Goal: Task Accomplishment & Management: Manage account settings

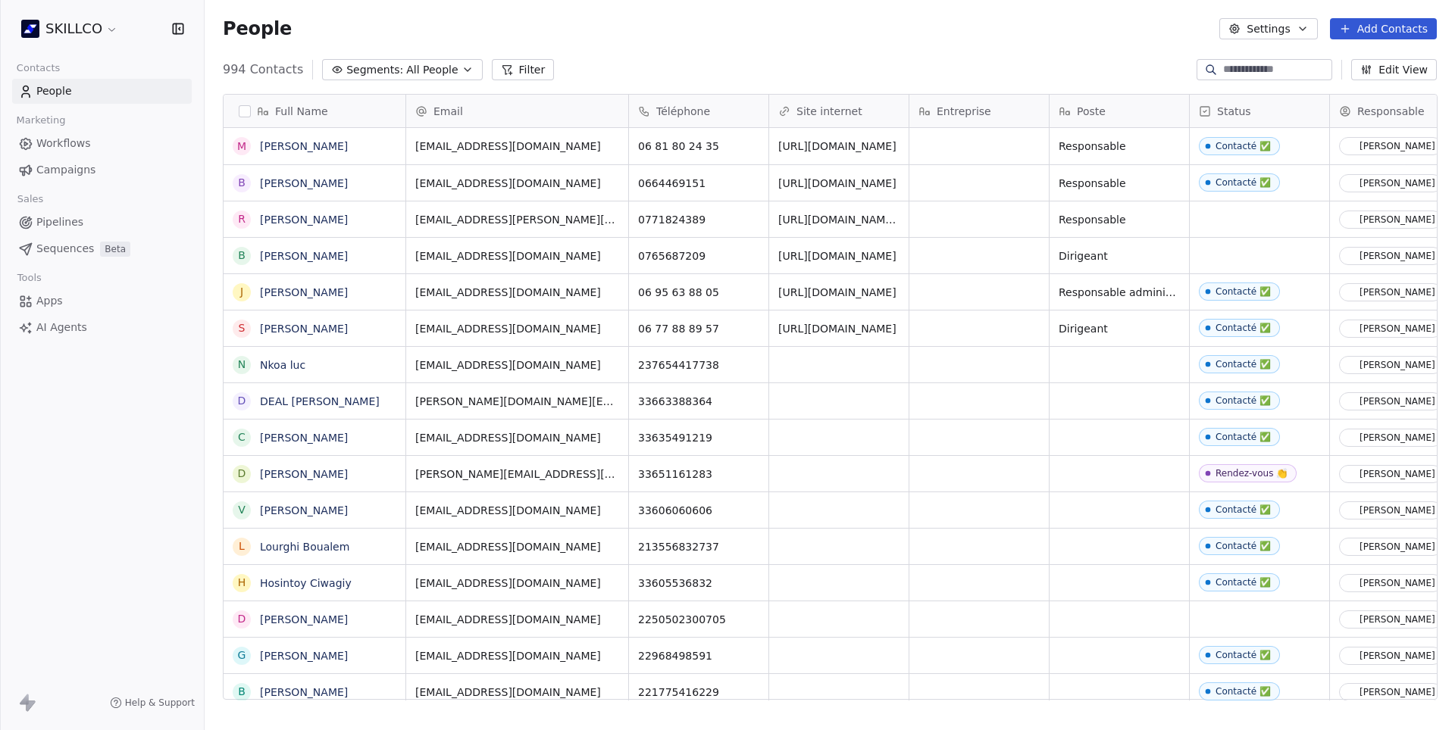
scroll to position [643, 1249]
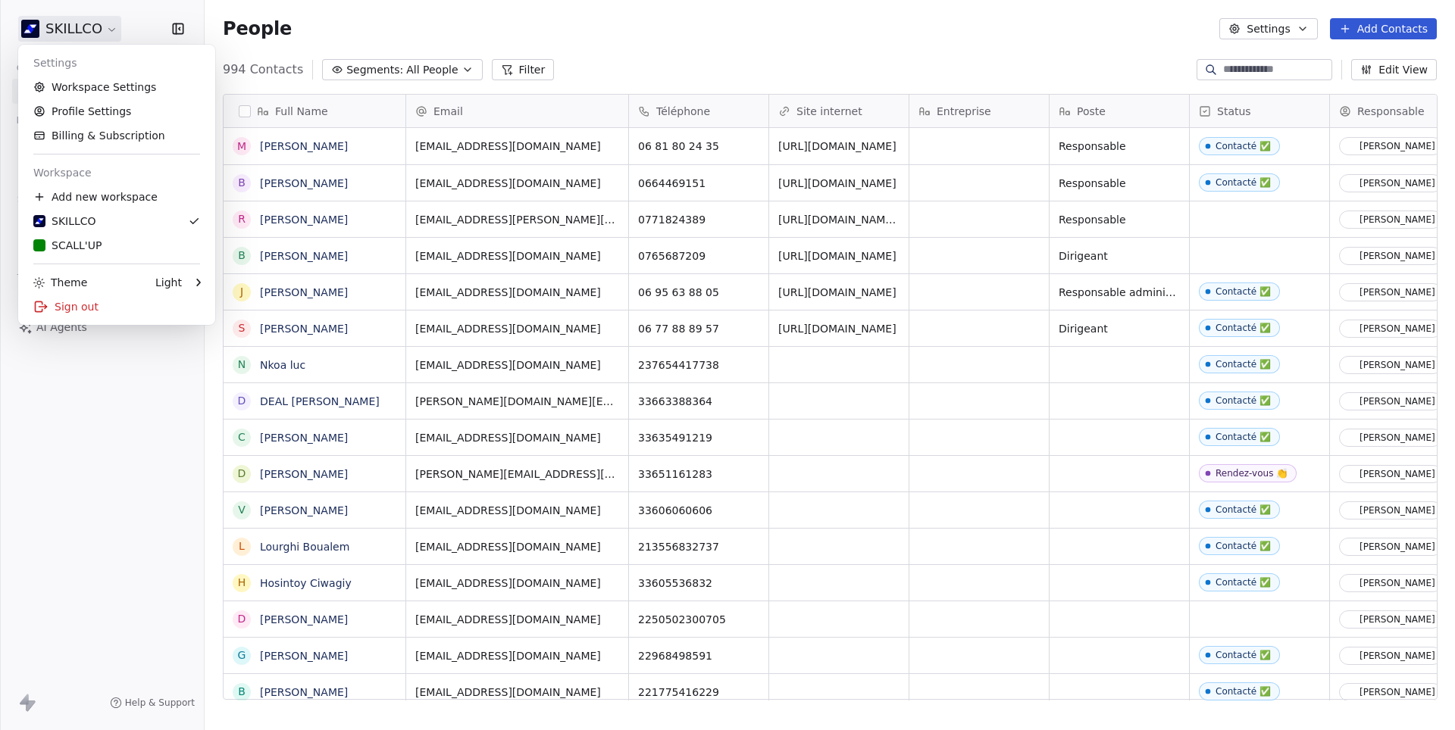
click at [89, 21] on html "SKILLCO Contacts People Marketing Workflows Campaigns Sales Pipelines Sequences…" at bounding box center [727, 365] width 1455 height 730
click at [73, 89] on link "Workspace Settings" at bounding box center [116, 87] width 185 height 24
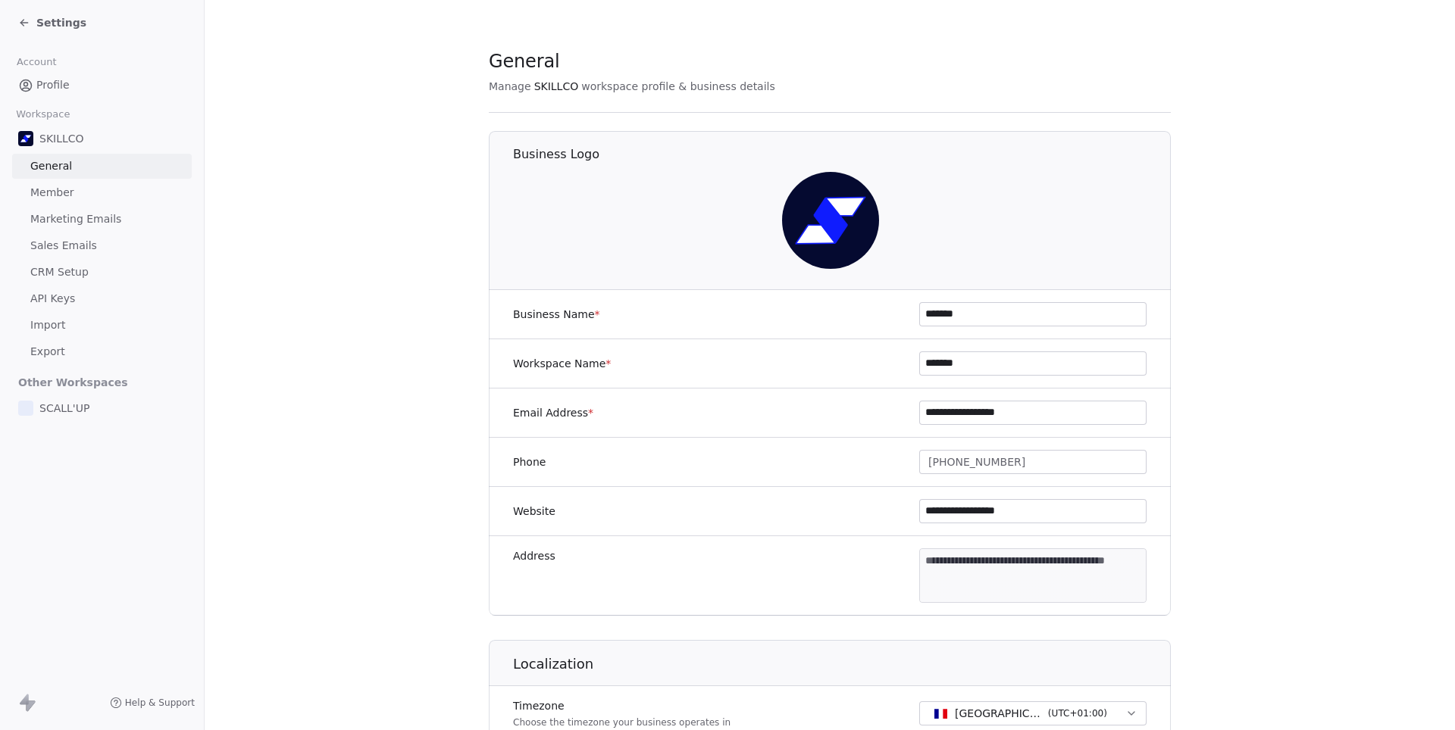
click at [61, 215] on span "Marketing Emails" at bounding box center [75, 219] width 91 height 16
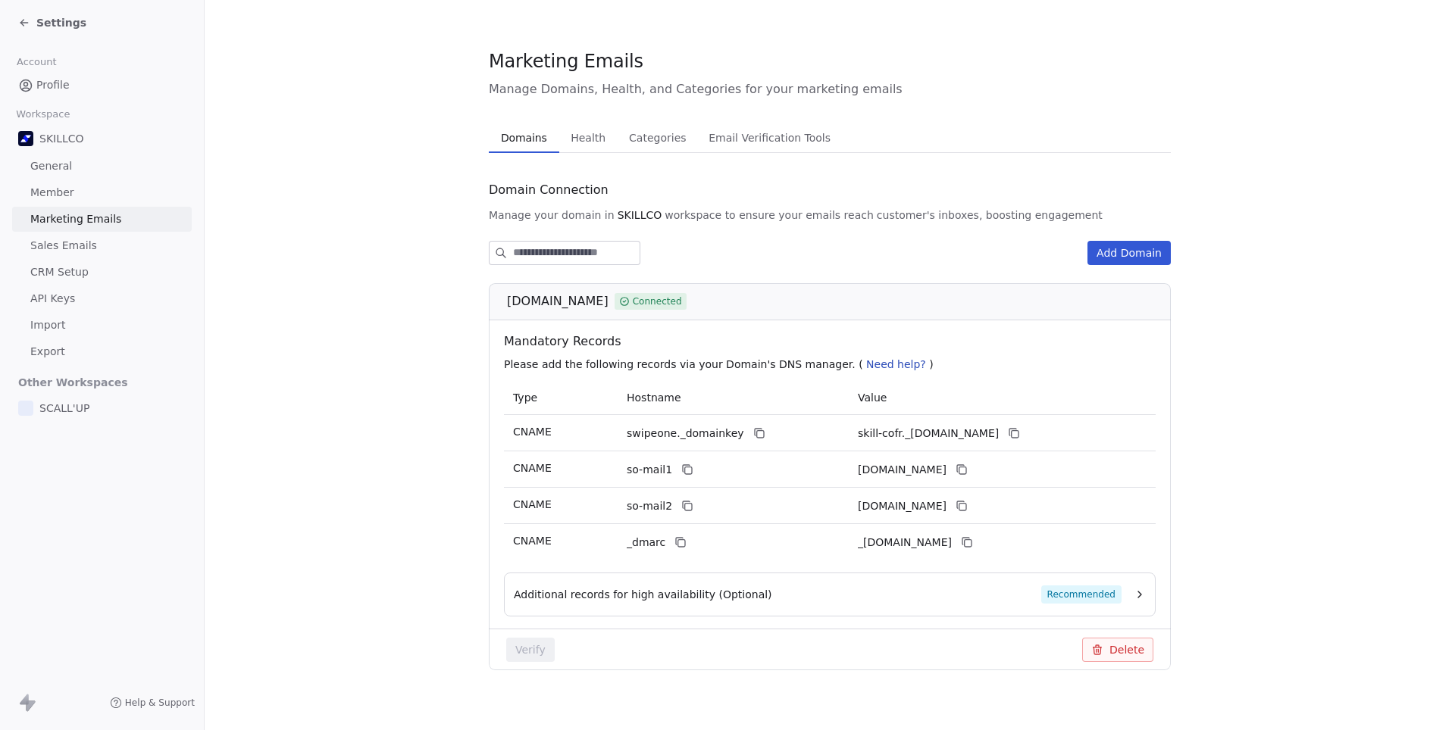
click at [586, 134] on span "Health" at bounding box center [587, 137] width 47 height 21
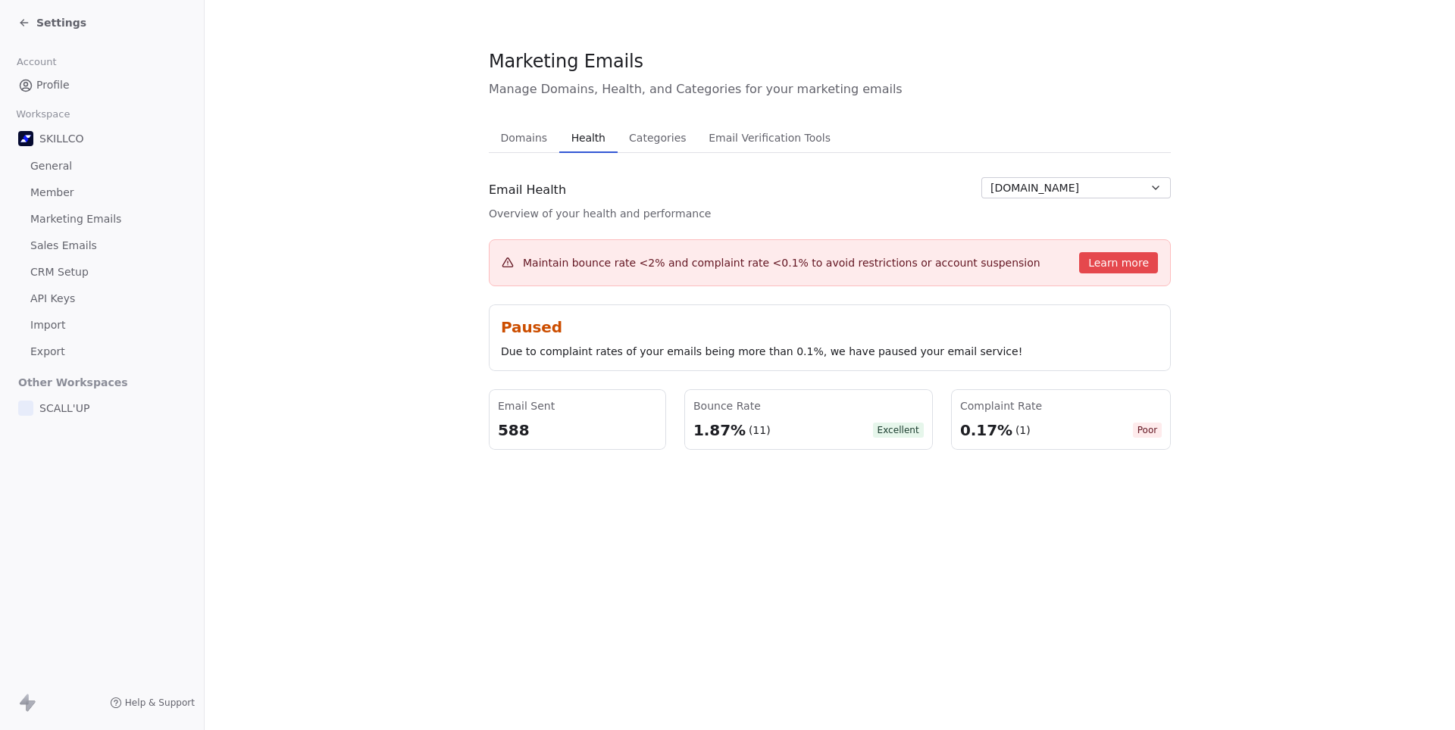
click at [73, 405] on span "SCALL'UP" at bounding box center [64, 408] width 50 height 15
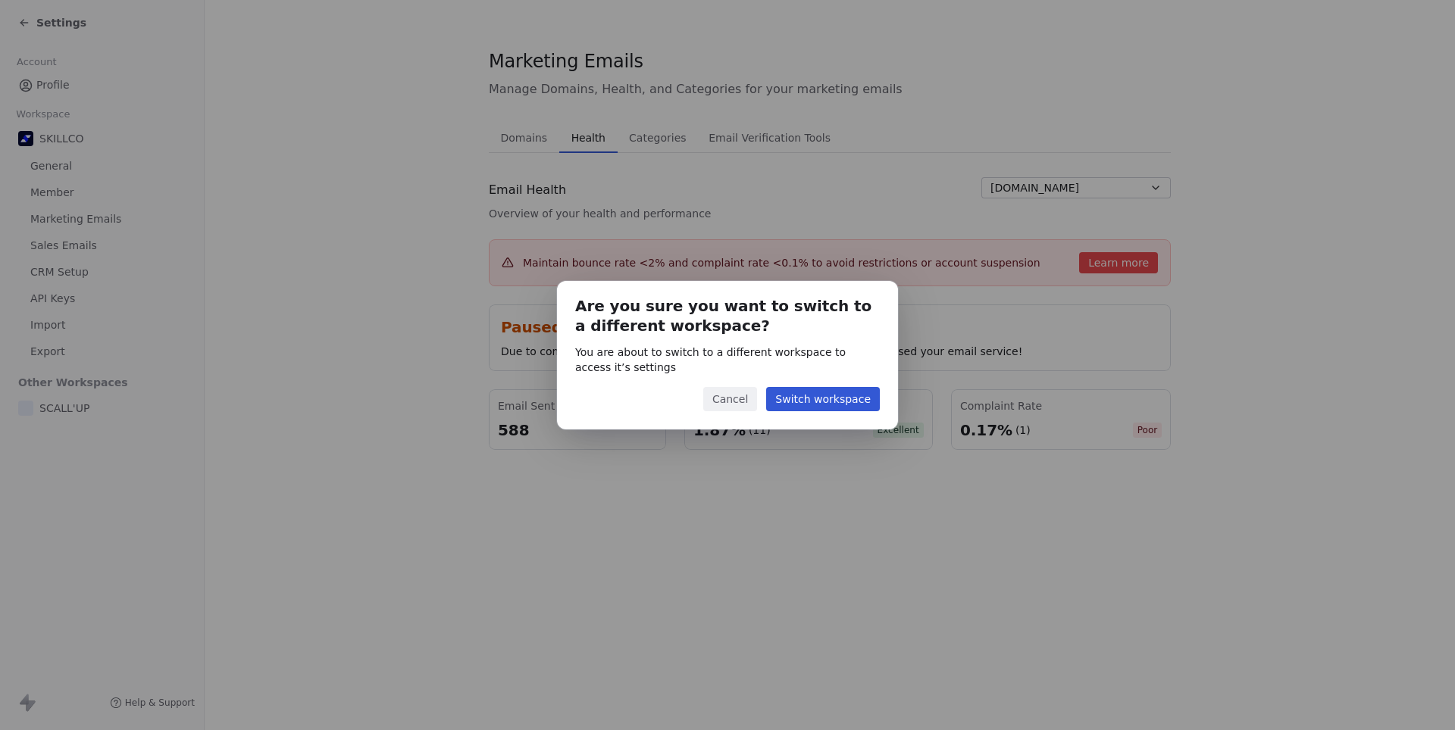
click at [847, 396] on button "Switch workspace" at bounding box center [823, 399] width 114 height 24
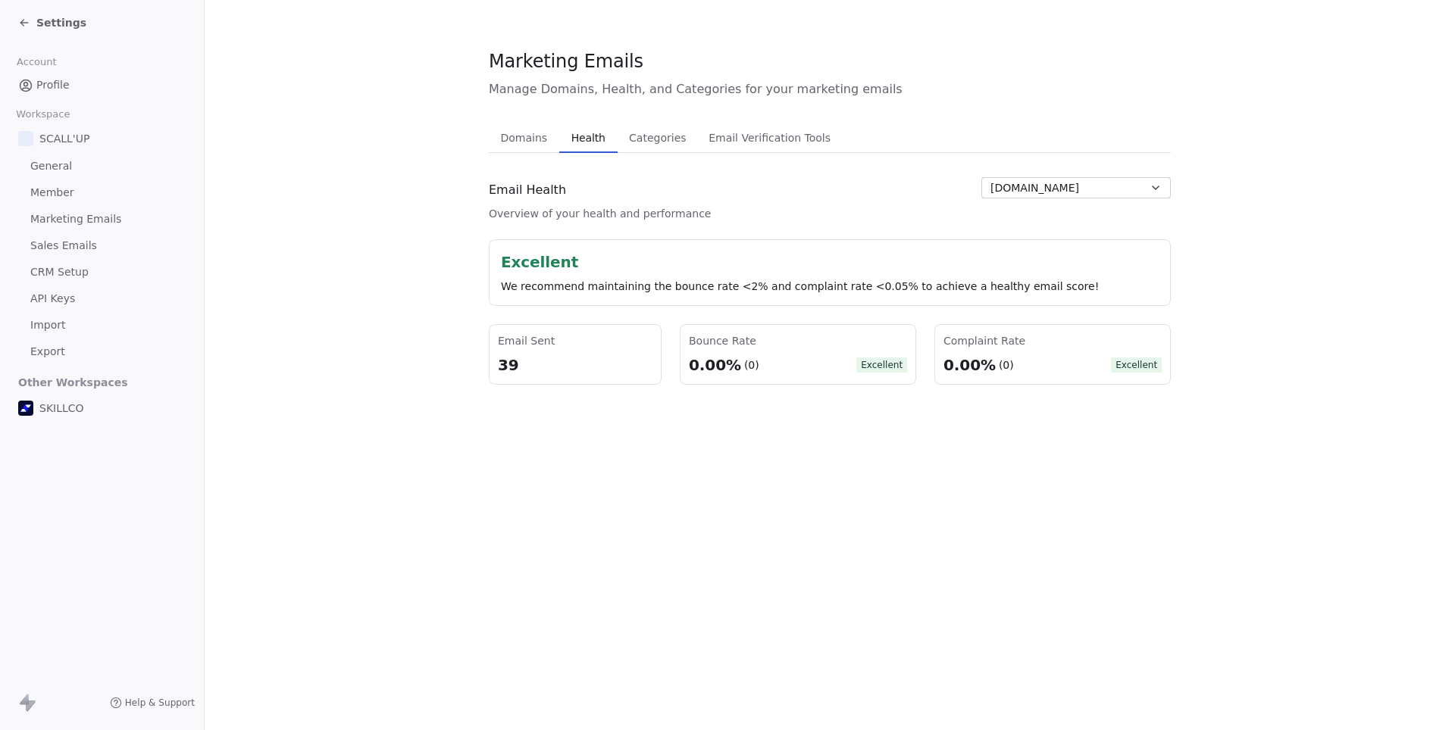
click at [52, 403] on span "SKILLCO" at bounding box center [61, 408] width 45 height 15
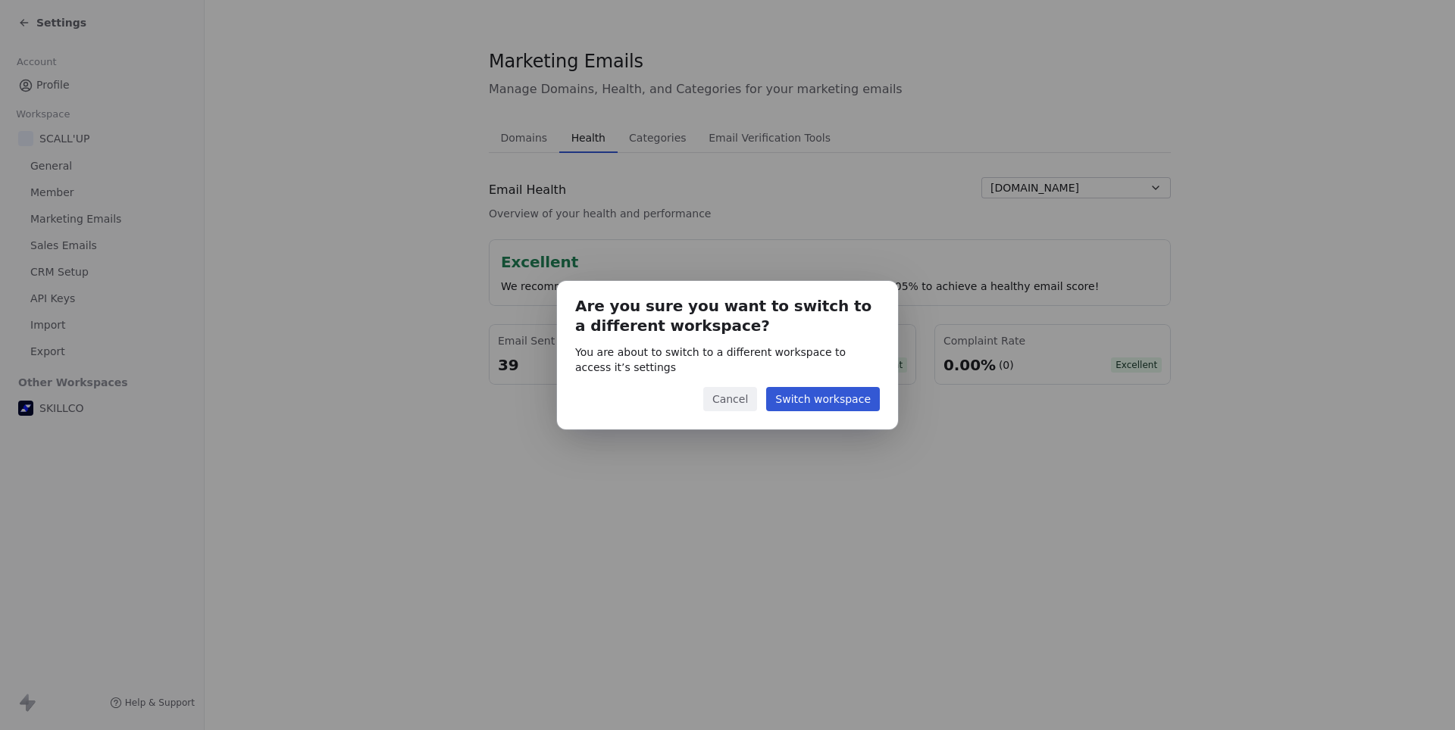
click at [829, 409] on button "Switch workspace" at bounding box center [823, 399] width 114 height 24
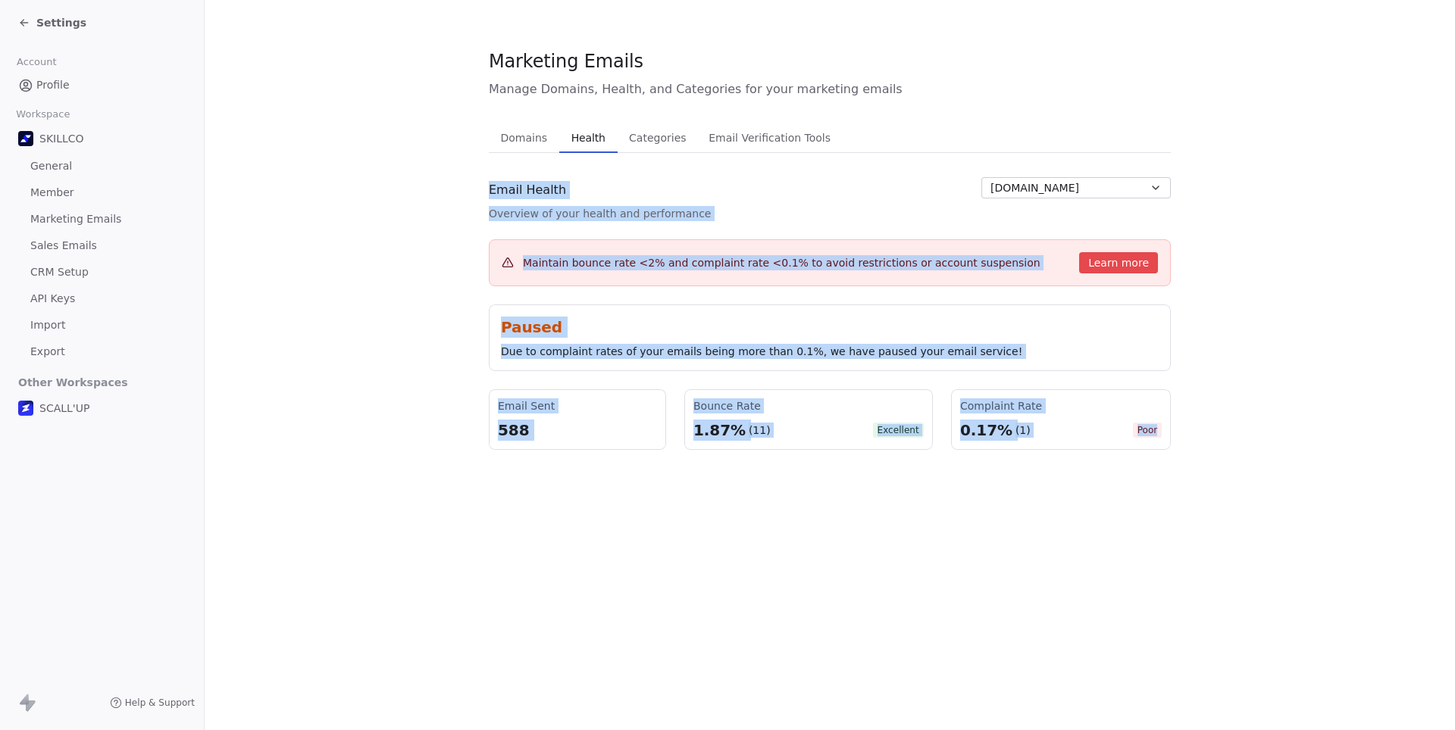
drag, startPoint x: 483, startPoint y: 176, endPoint x: 1221, endPoint y: 477, distance: 796.9
click at [1221, 477] on section "Marketing Emails Manage Domains, Health, and Categories for your marketing emai…" at bounding box center [830, 249] width 1250 height 499
copy div "Email Health Overview of your health and performance [DOMAIN_NAME] Maintain bou…"
click at [177, 403] on div "SCALL'UP" at bounding box center [102, 408] width 180 height 27
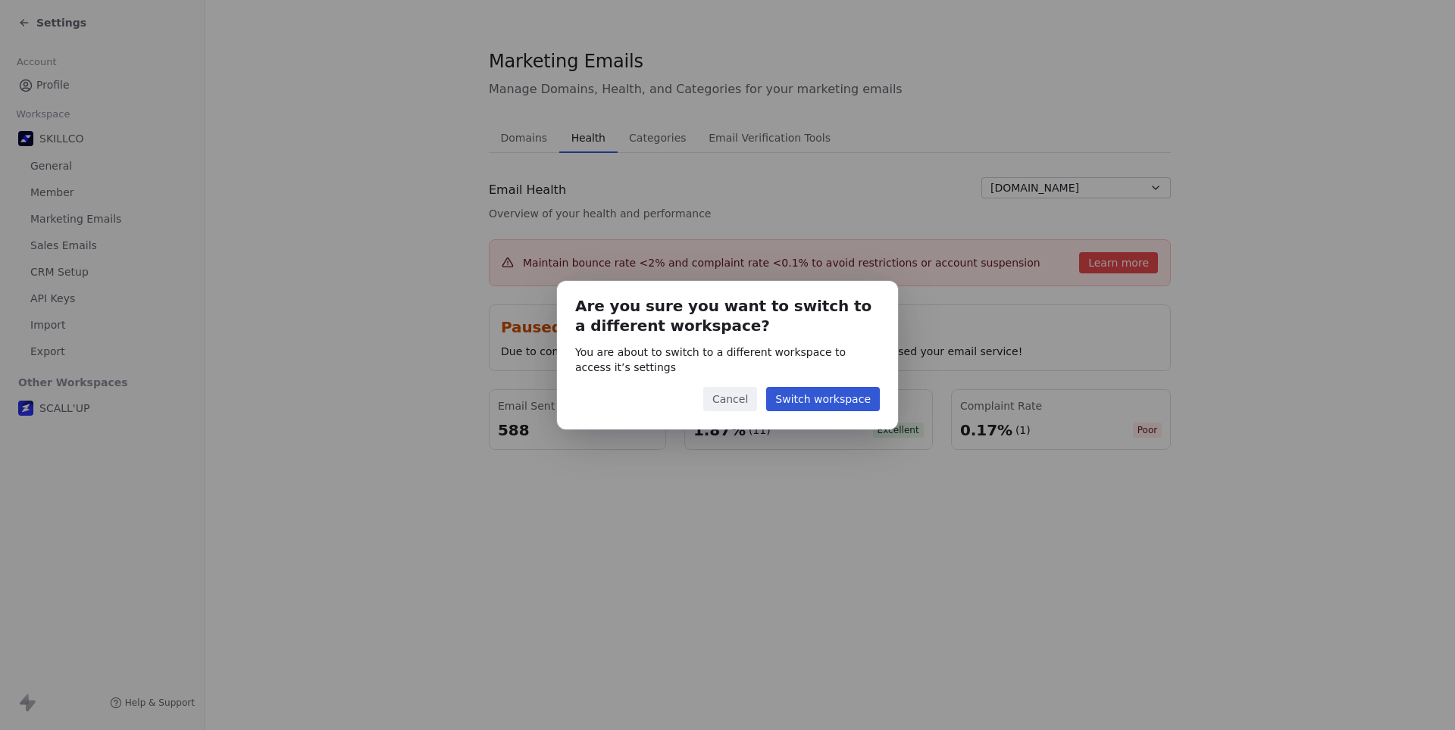
click at [721, 399] on button "Cancel" at bounding box center [730, 399] width 54 height 24
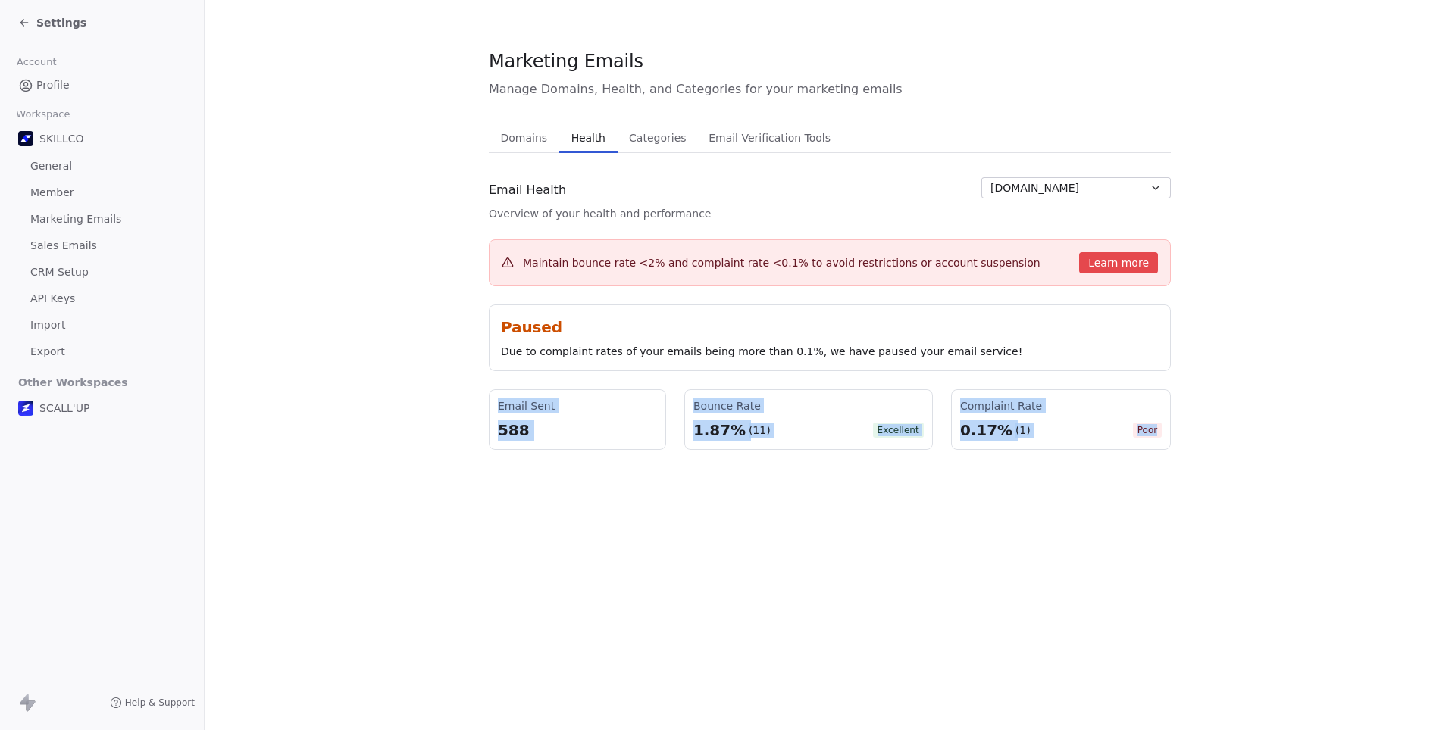
drag, startPoint x: 483, startPoint y: 392, endPoint x: 1316, endPoint y: 468, distance: 836.2
click at [1316, 468] on section "Marketing Emails Manage Domains, Health, and Categories for your marketing emai…" at bounding box center [830, 249] width 1250 height 499
copy div "Email Sent 588 Bounce Rate 1.87% (11) Excellent Complaint Rate 0.17% (1) Poor"
click at [438, 386] on section "Marketing Emails Manage Domains, Health, and Categories for your marketing emai…" at bounding box center [830, 249] width 1250 height 499
click at [59, 25] on span "Settings" at bounding box center [61, 22] width 50 height 15
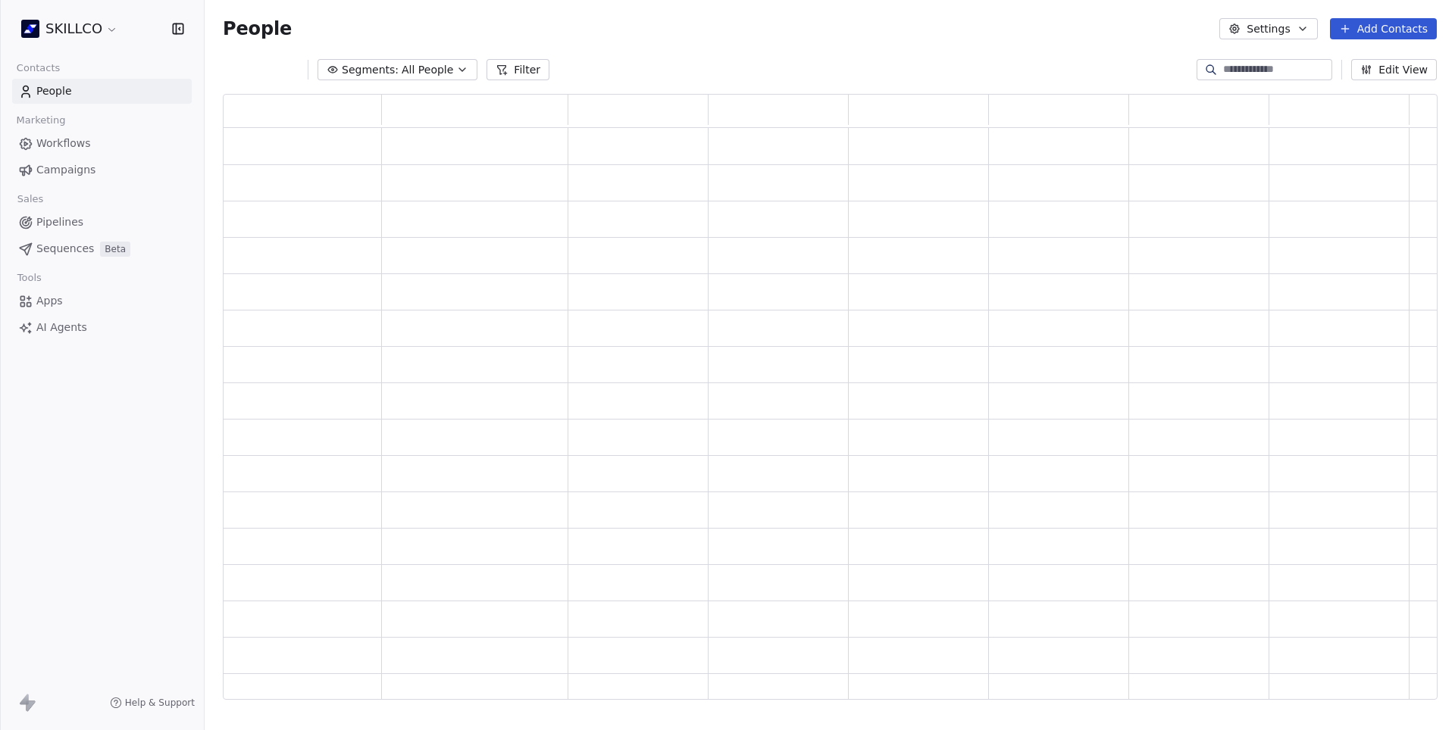
scroll to position [606, 1213]
click at [67, 174] on span "Campaigns" at bounding box center [65, 170] width 59 height 16
